Goal: Task Accomplishment & Management: Manage account settings

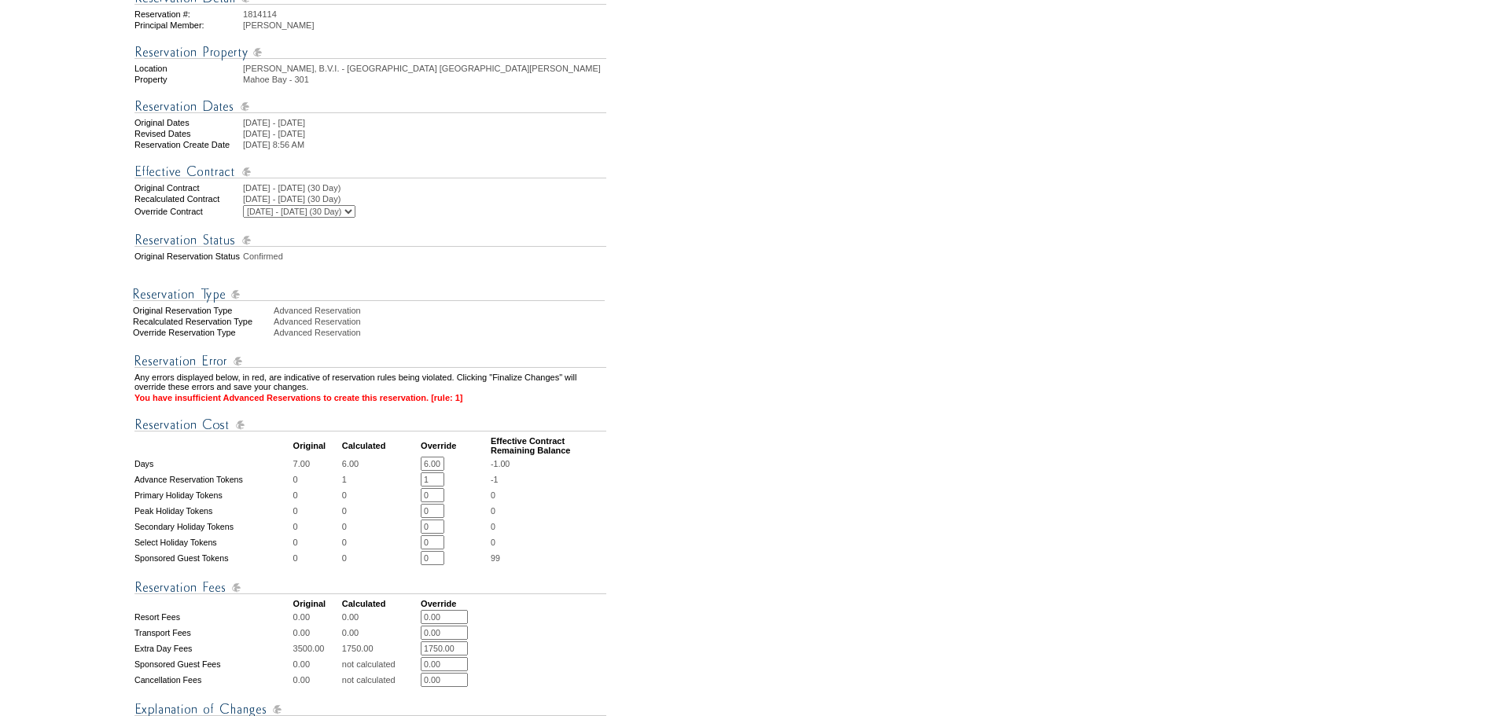
scroll to position [219, 0]
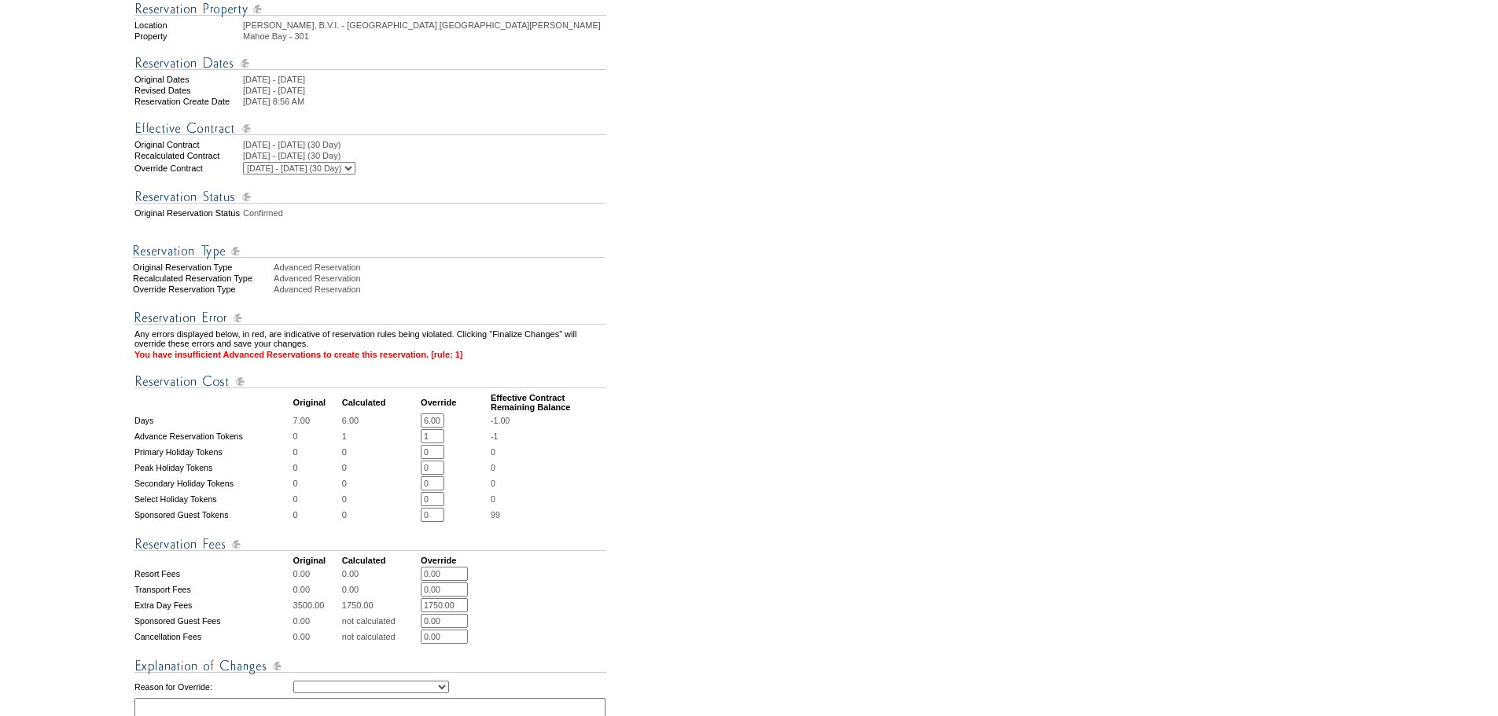
click at [444, 444] on input "1" at bounding box center [433, 436] width 24 height 14
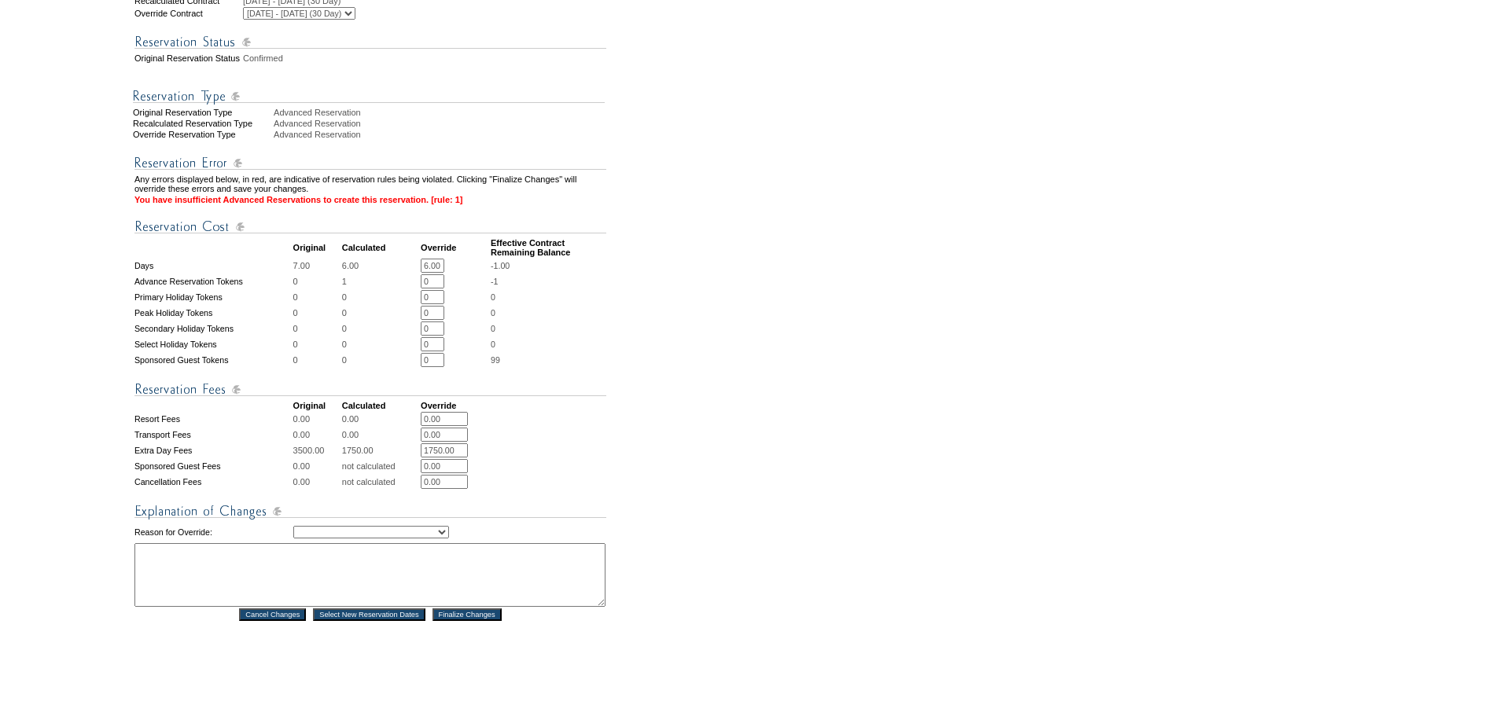
scroll to position [378, 0]
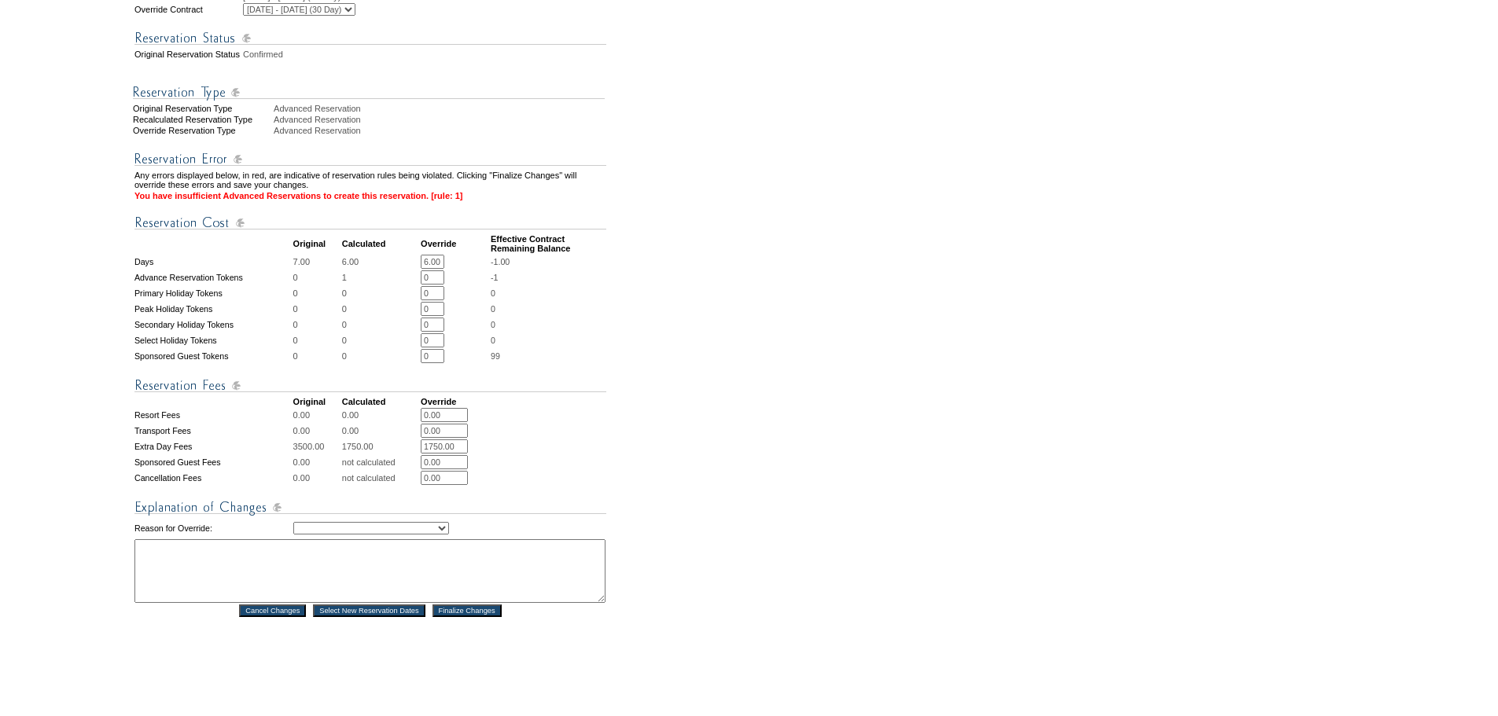
type input "0"
click at [424, 535] on select "Creating Continuous Stay Days Rebooked After Cancellation Editing Occupant Expe…" at bounding box center [371, 528] width 156 height 13
select select "1043"
click at [293, 535] on select "Creating Continuous Stay Days Rebooked After Cancellation Editing Occupant Expe…" at bounding box center [371, 528] width 156 height 13
click at [420, 603] on textarea at bounding box center [369, 572] width 471 height 64
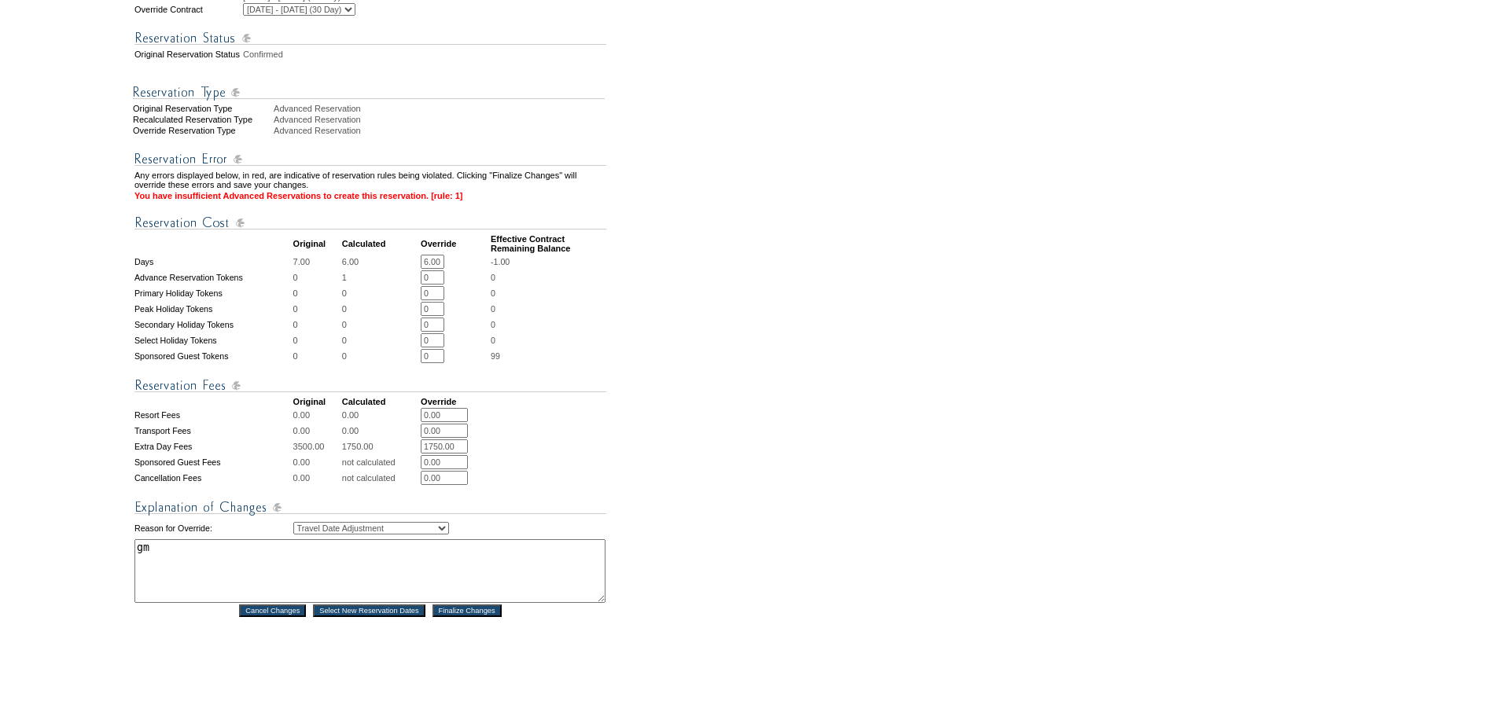
type textarea "g"
type textarea "mg"
click at [466, 617] on input "Finalize Changes" at bounding box center [467, 611] width 69 height 13
